Goal: Task Accomplishment & Management: Use online tool/utility

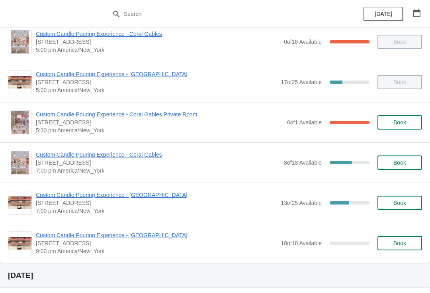
scroll to position [373, 0]
click at [125, 152] on span "Custom Candle Pouring Experience - Coral Gables" at bounding box center [158, 155] width 244 height 8
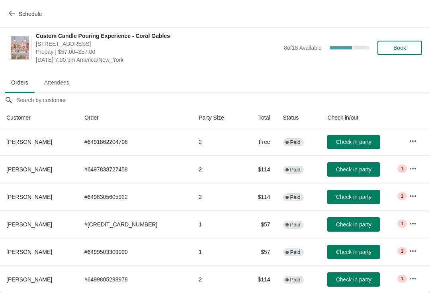
scroll to position [4, 0]
click at [345, 277] on span "Check in party" at bounding box center [353, 279] width 35 height 6
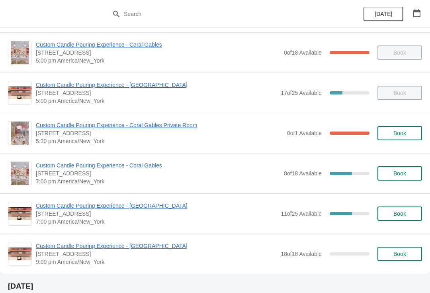
scroll to position [363, 0]
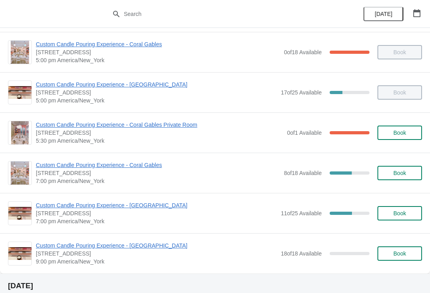
click at [120, 166] on span "Custom Candle Pouring Experience - Coral Gables" at bounding box center [158, 165] width 244 height 8
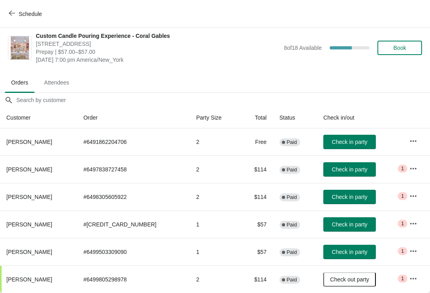
scroll to position [4, 0]
click at [409, 141] on icon "button" at bounding box center [413, 141] width 8 height 8
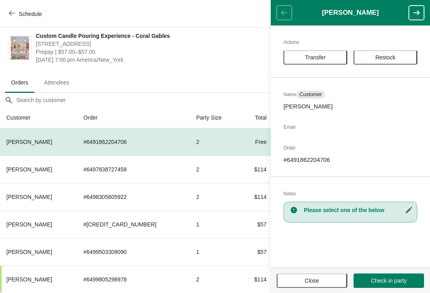
click at [306, 277] on span "Close" at bounding box center [312, 280] width 14 height 6
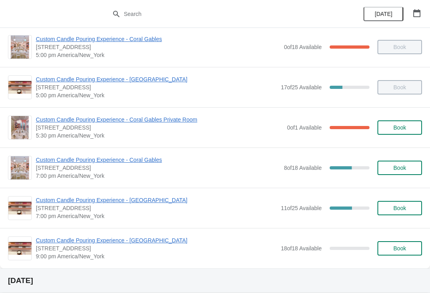
scroll to position [397, 0]
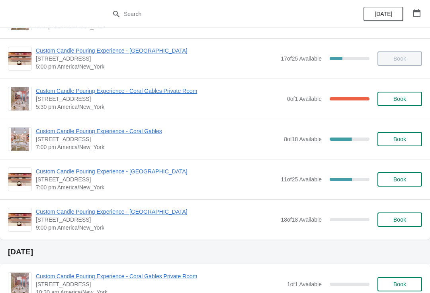
click at [150, 131] on span "Custom Candle Pouring Experience - Coral Gables" at bounding box center [158, 131] width 244 height 8
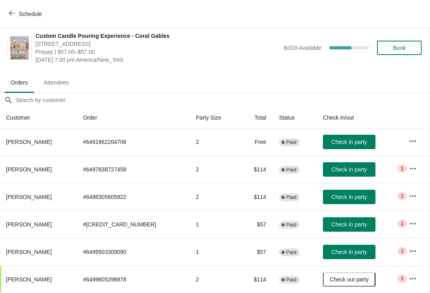
scroll to position [4, 0]
click at [409, 220] on icon "button" at bounding box center [413, 223] width 8 height 8
